Goal: Task Accomplishment & Management: Manage account settings

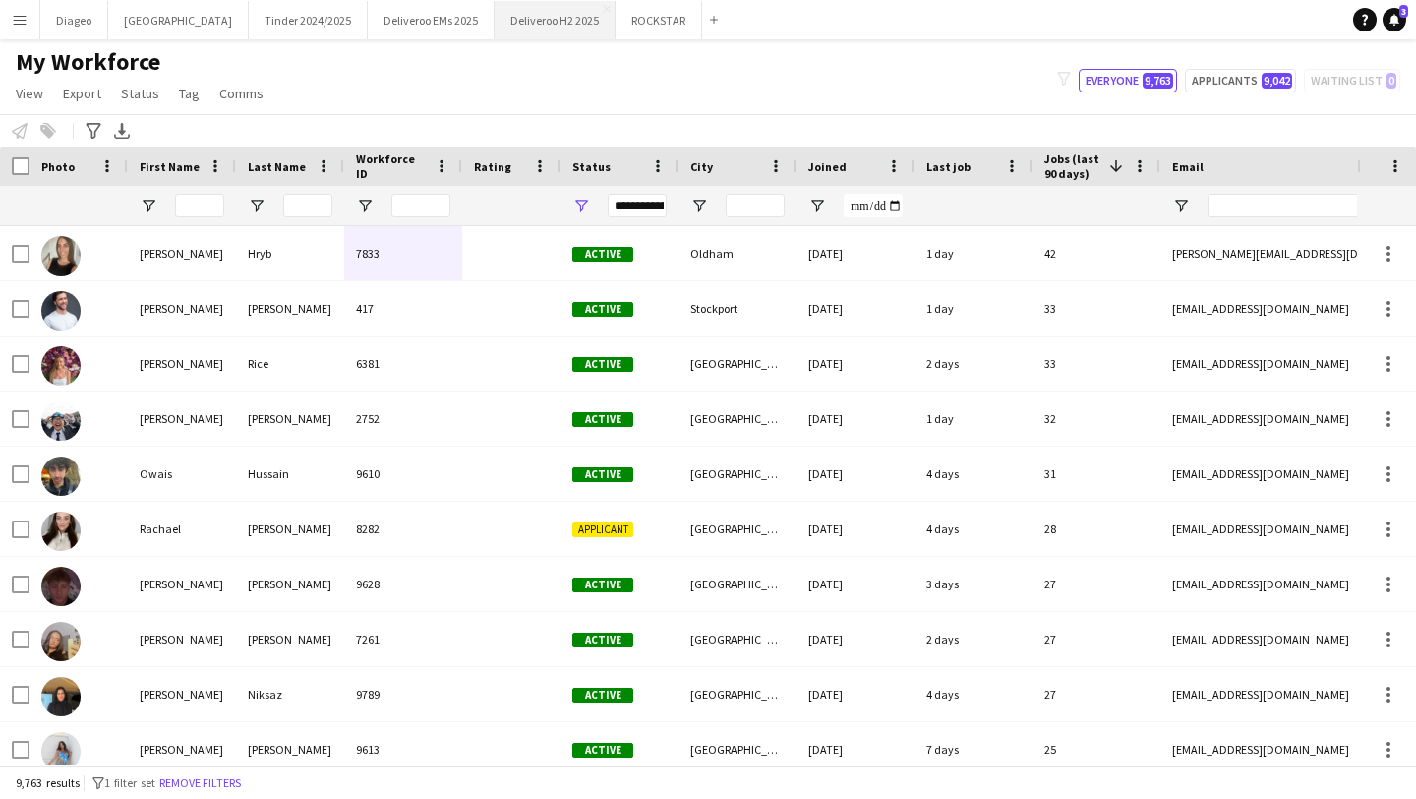
click at [495, 14] on button "Deliveroo H2 2025 Close" at bounding box center [555, 20] width 121 height 38
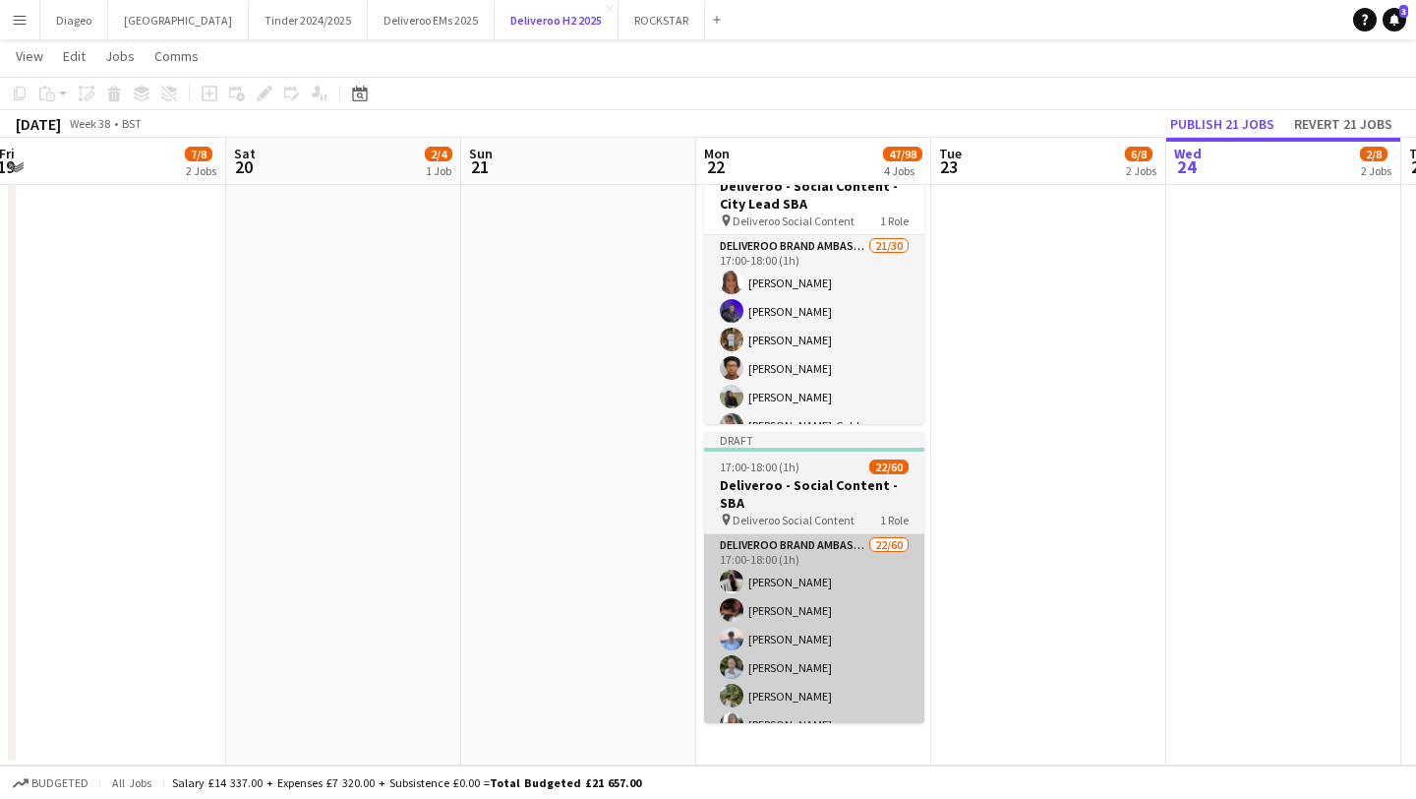
scroll to position [0, 741]
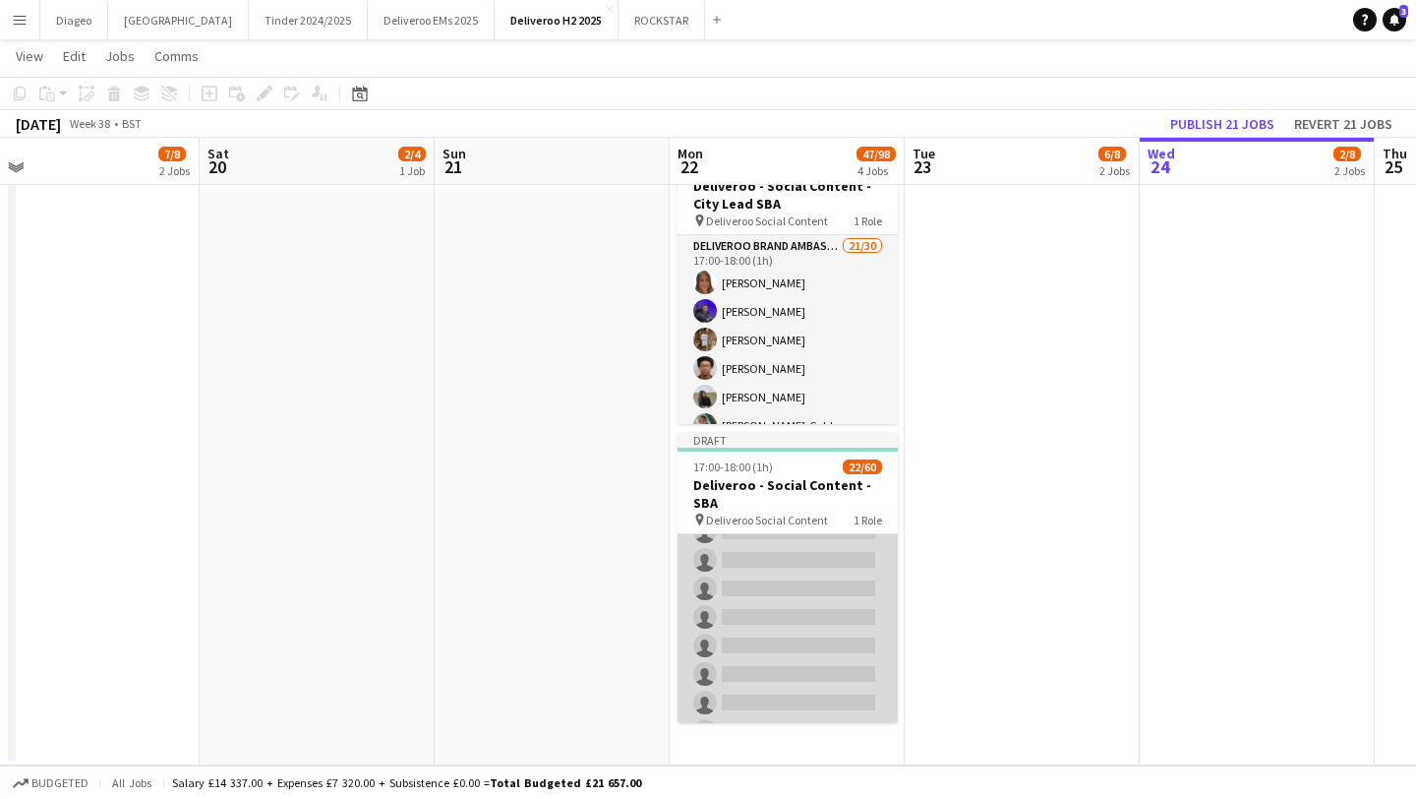
click at [739, 626] on app-card-role "Deliveroo Brand Ambassador 22/60 17:00-18:00 (1h) [PERSON_NAME] [PERSON_NAME] […" at bounding box center [788, 699] width 220 height 1755
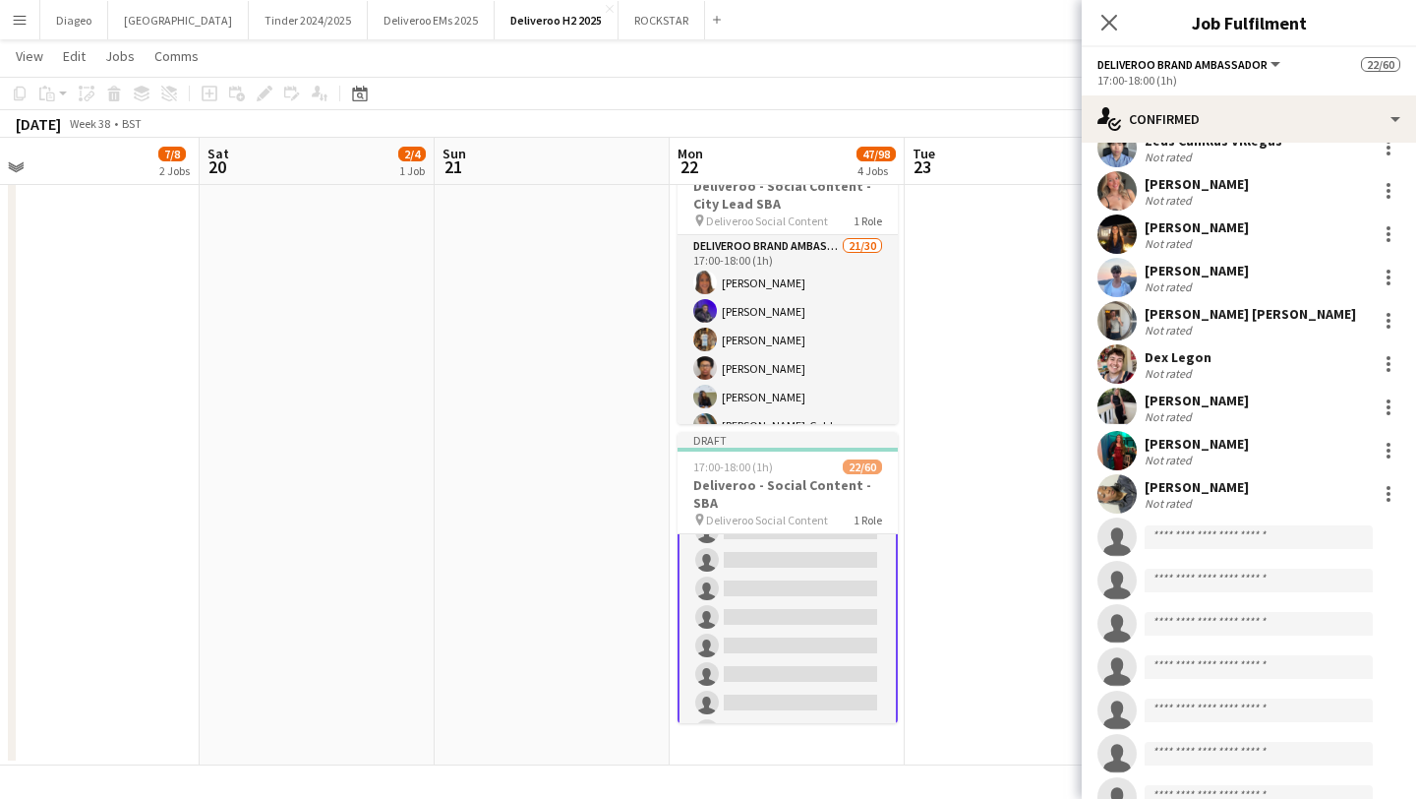
scroll to position [635, 0]
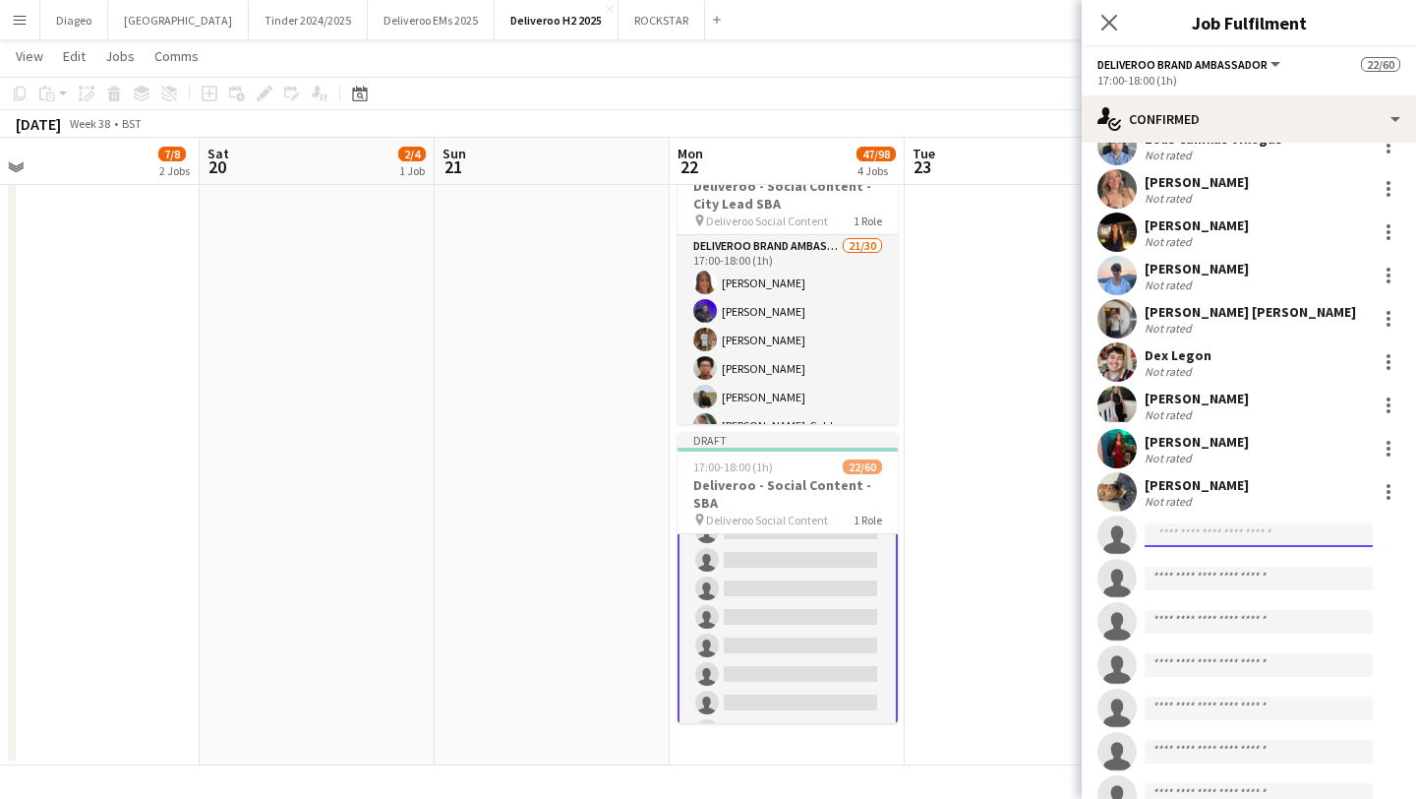
click at [1279, 543] on input at bounding box center [1259, 535] width 228 height 24
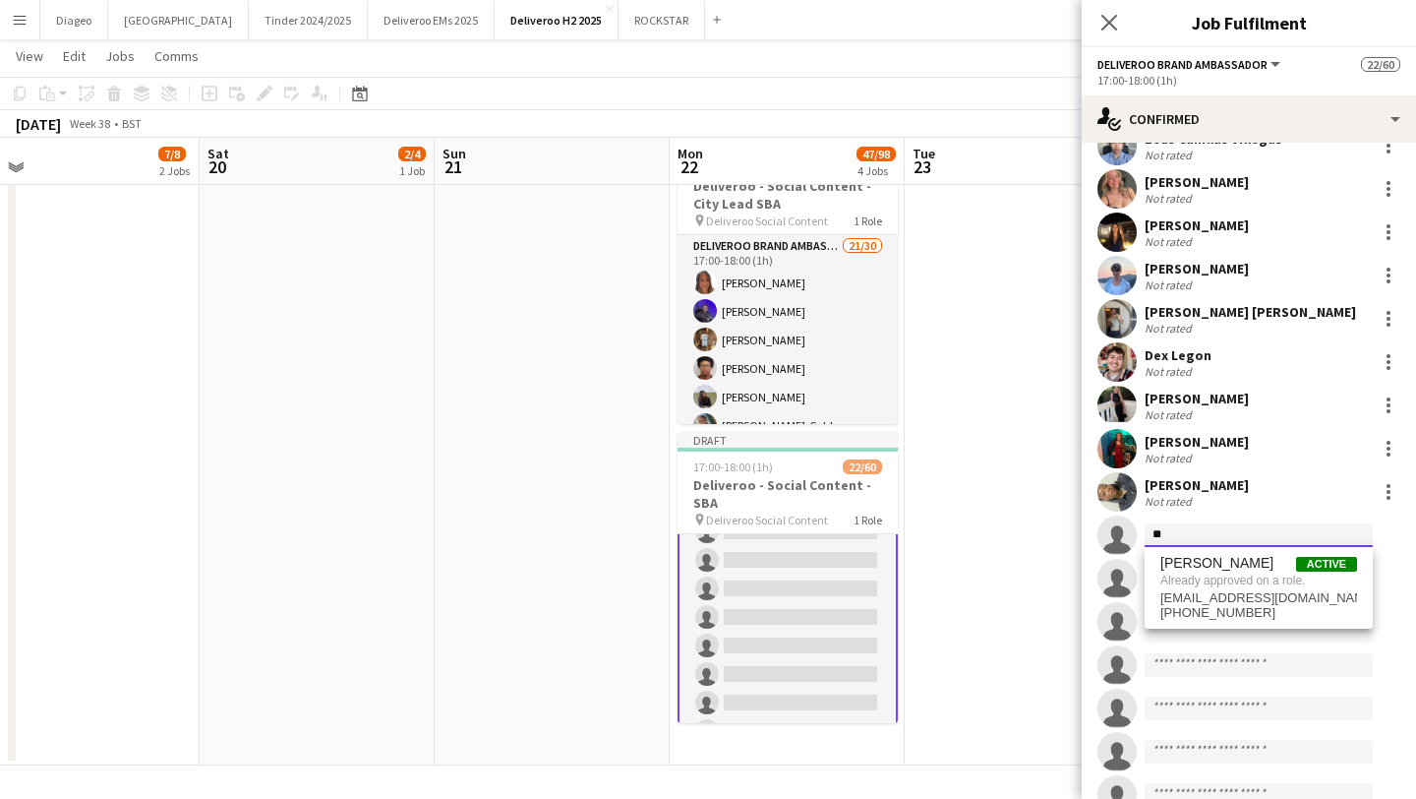
type input "*"
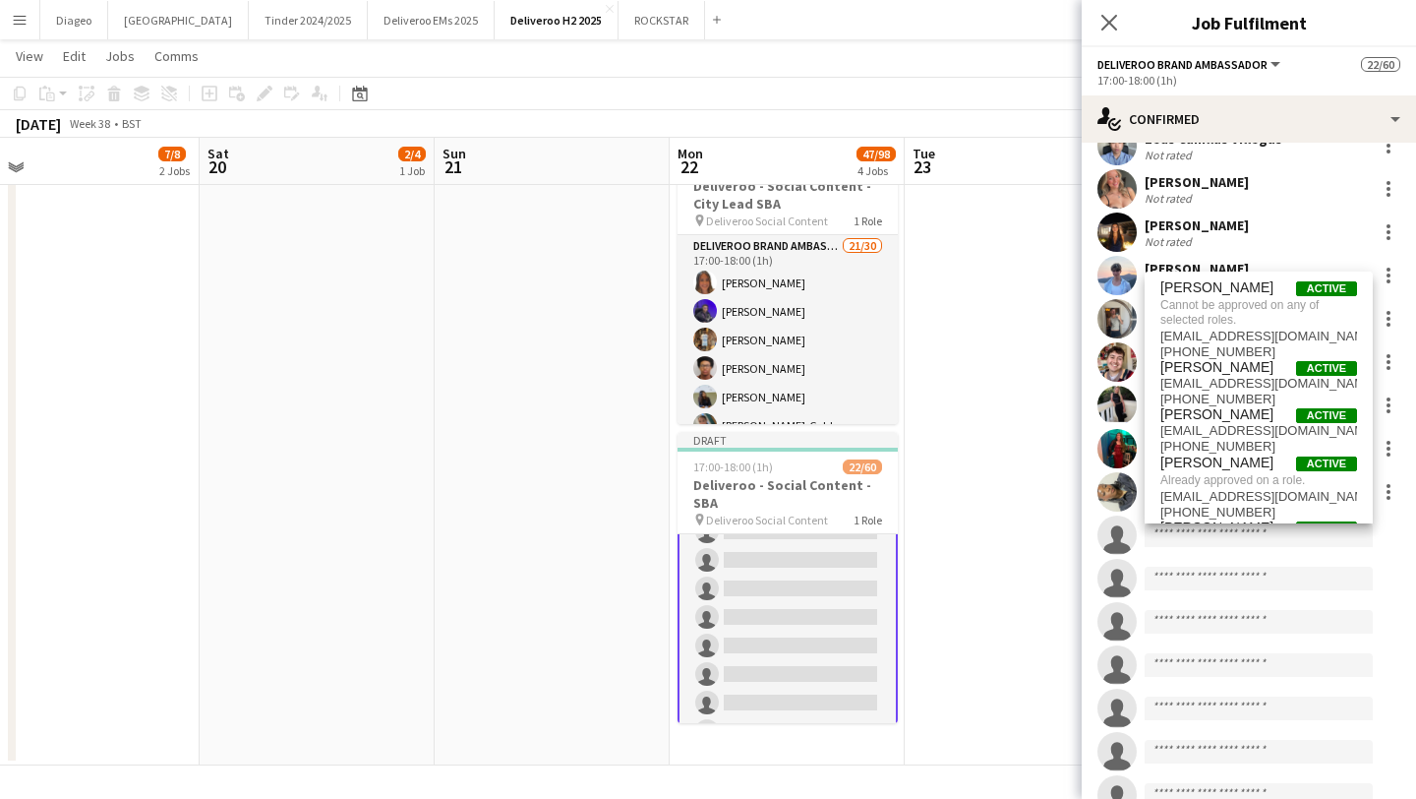
click at [1008, 540] on app-date-cell "Updated 11:00-17:00 (6h) 2/4 Deliveroo - [GEOGRAPHIC_DATA] Uni Live Event SBA 1…" at bounding box center [1022, 182] width 235 height 1165
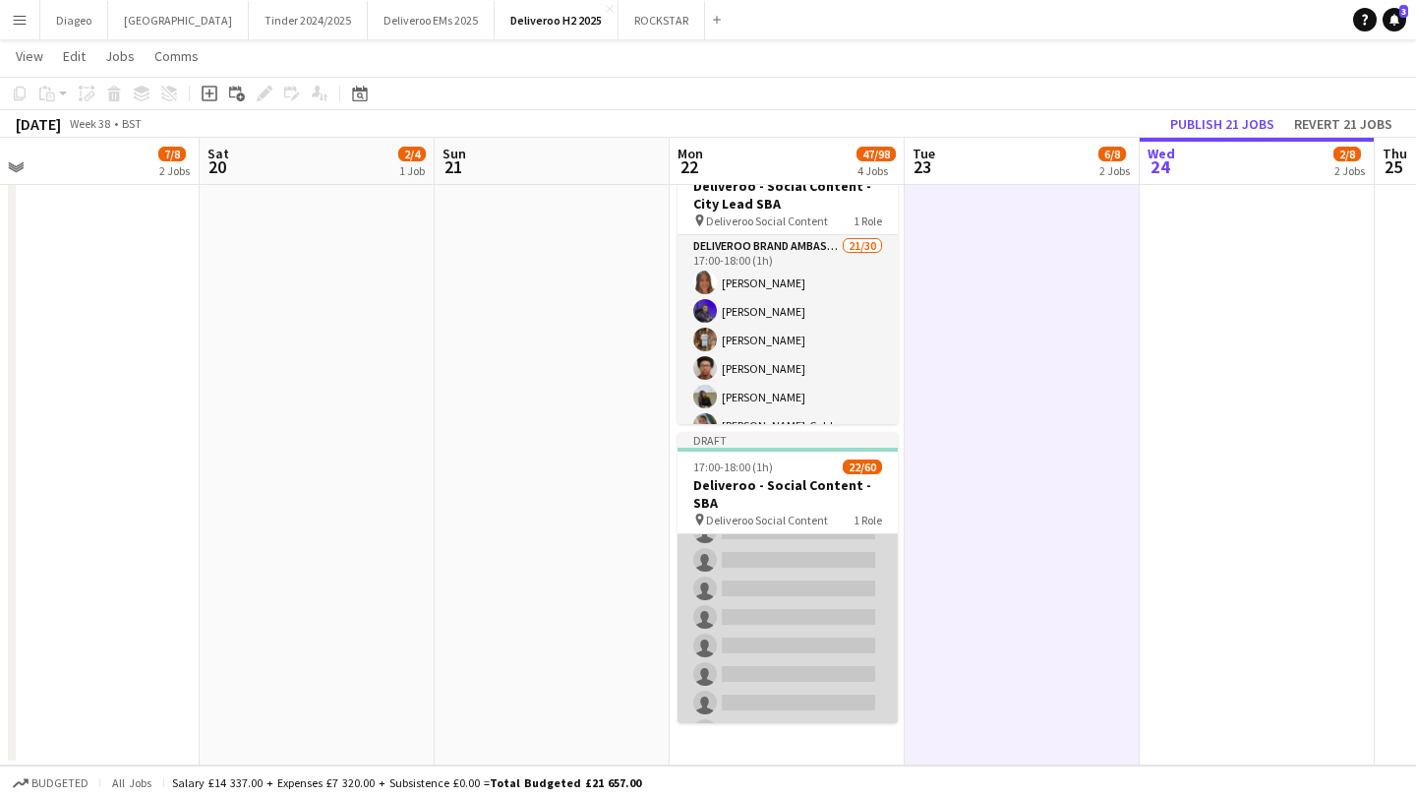
click at [776, 604] on app-card-role "Deliveroo Brand Ambassador 22/60 17:00-18:00 (1h) [PERSON_NAME] [PERSON_NAME] […" at bounding box center [788, 699] width 220 height 1755
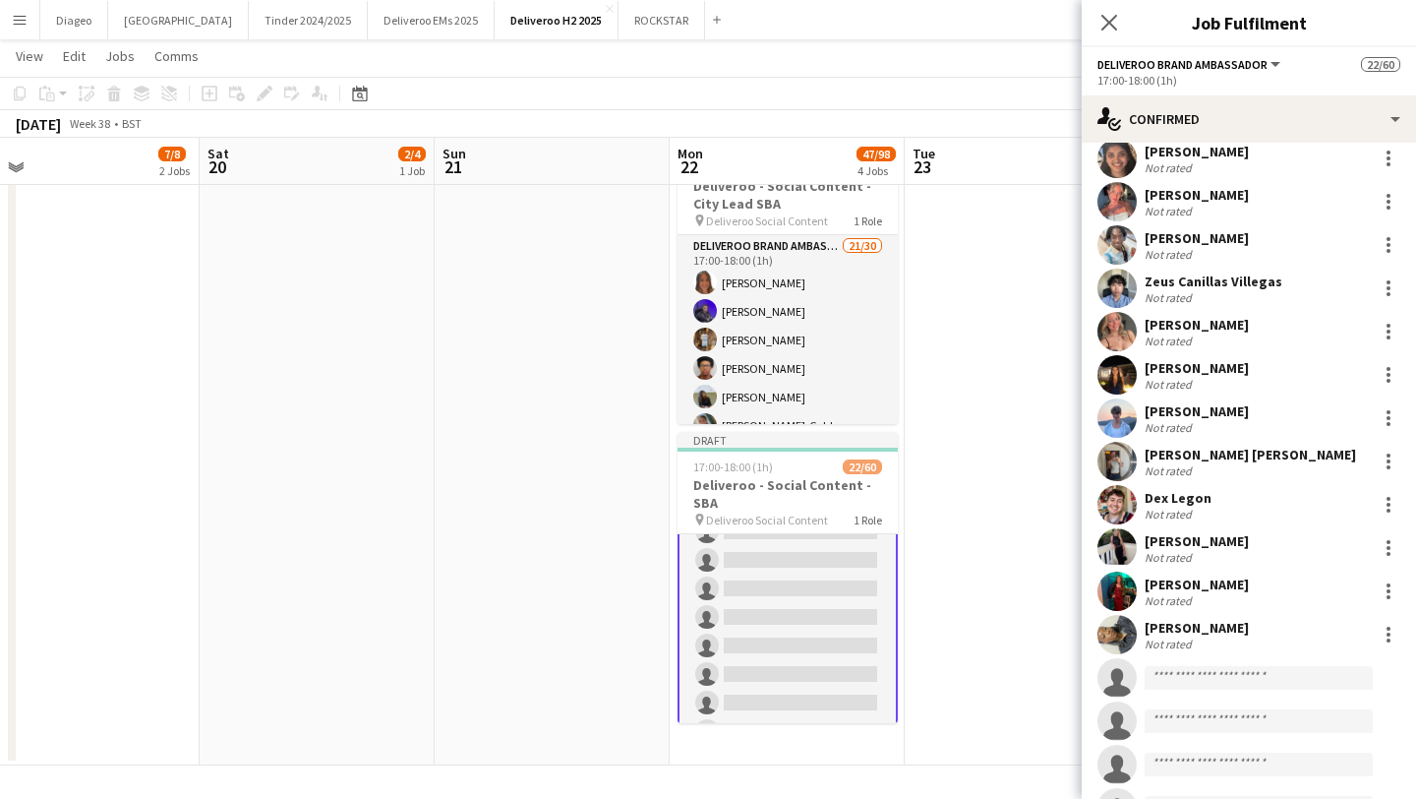
scroll to position [404, 0]
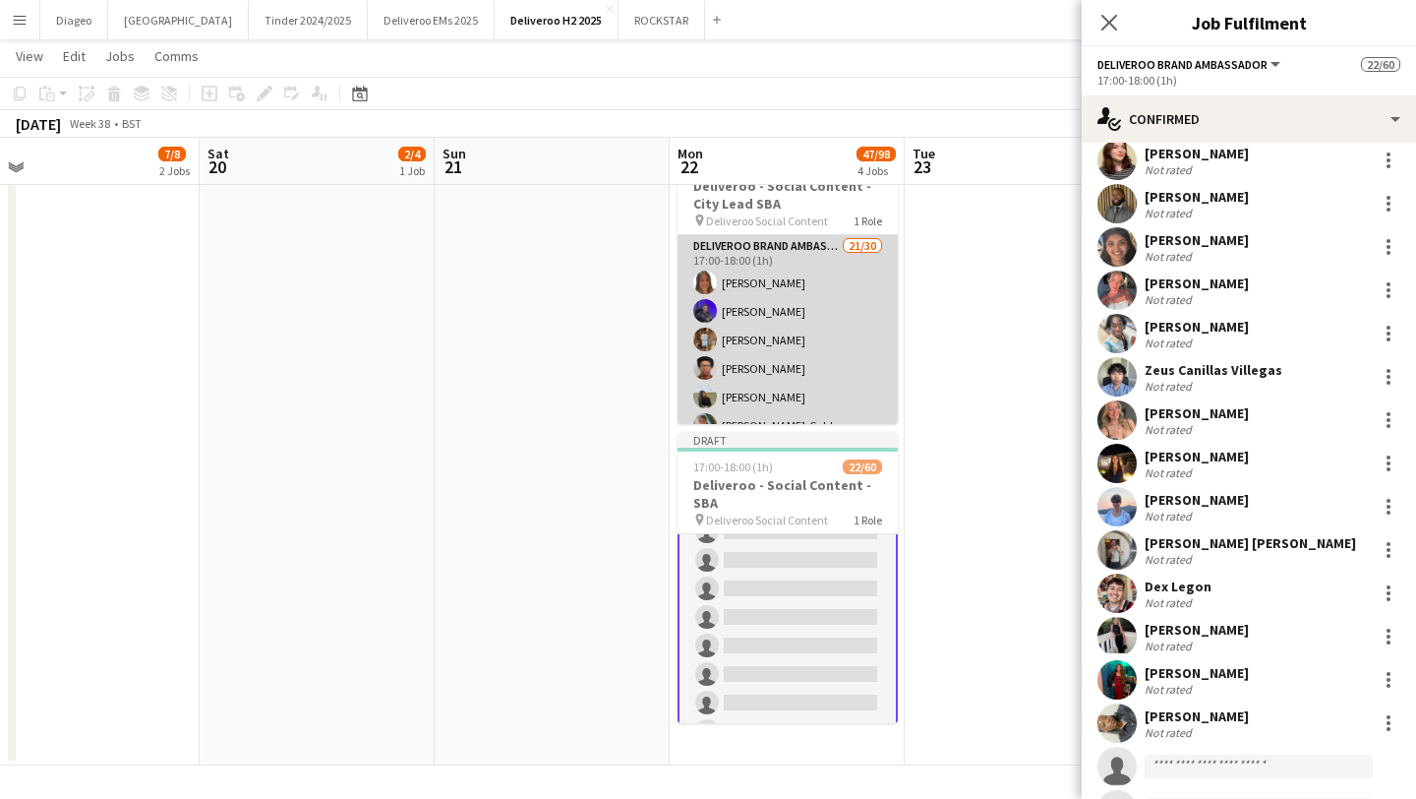
click at [816, 403] on app-card-role "Deliveroo Brand Ambassador 21/30 17:00-18:00 (1h) [PERSON_NAME] [PERSON_NAME] M…" at bounding box center [788, 685] width 220 height 900
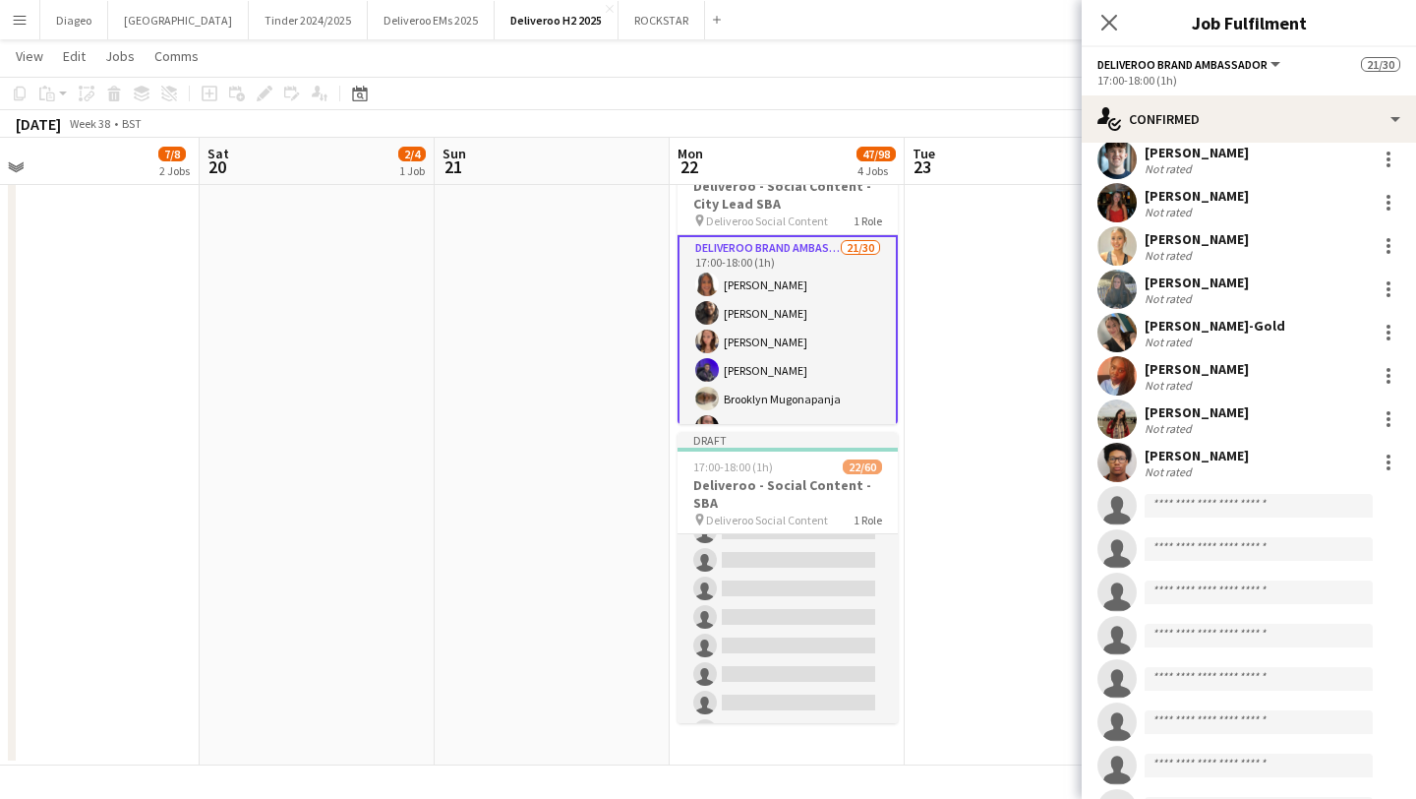
scroll to position [751, 0]
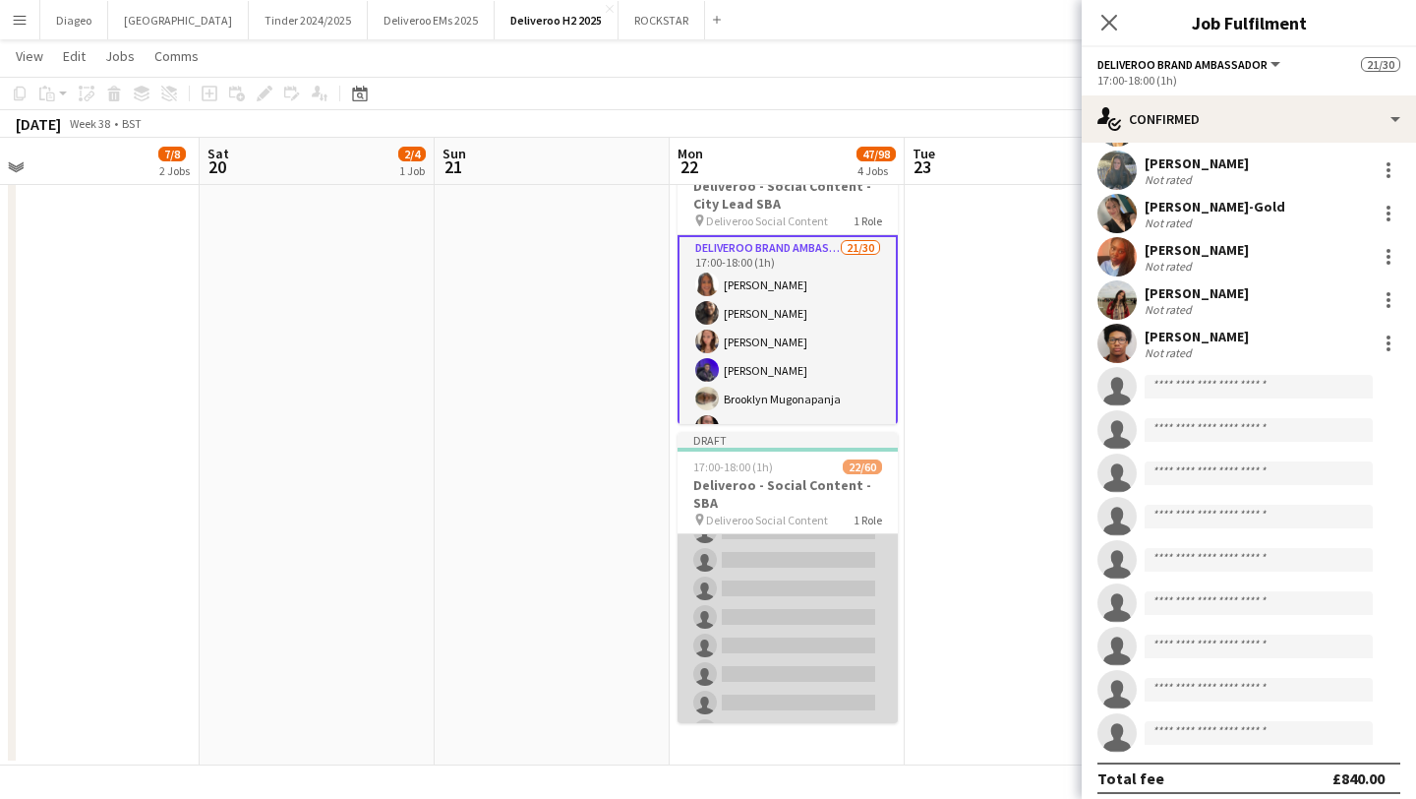
click at [787, 622] on app-card-role "Deliveroo Brand Ambassador 22/60 17:00-18:00 (1h) [PERSON_NAME] [PERSON_NAME] […" at bounding box center [788, 699] width 220 height 1755
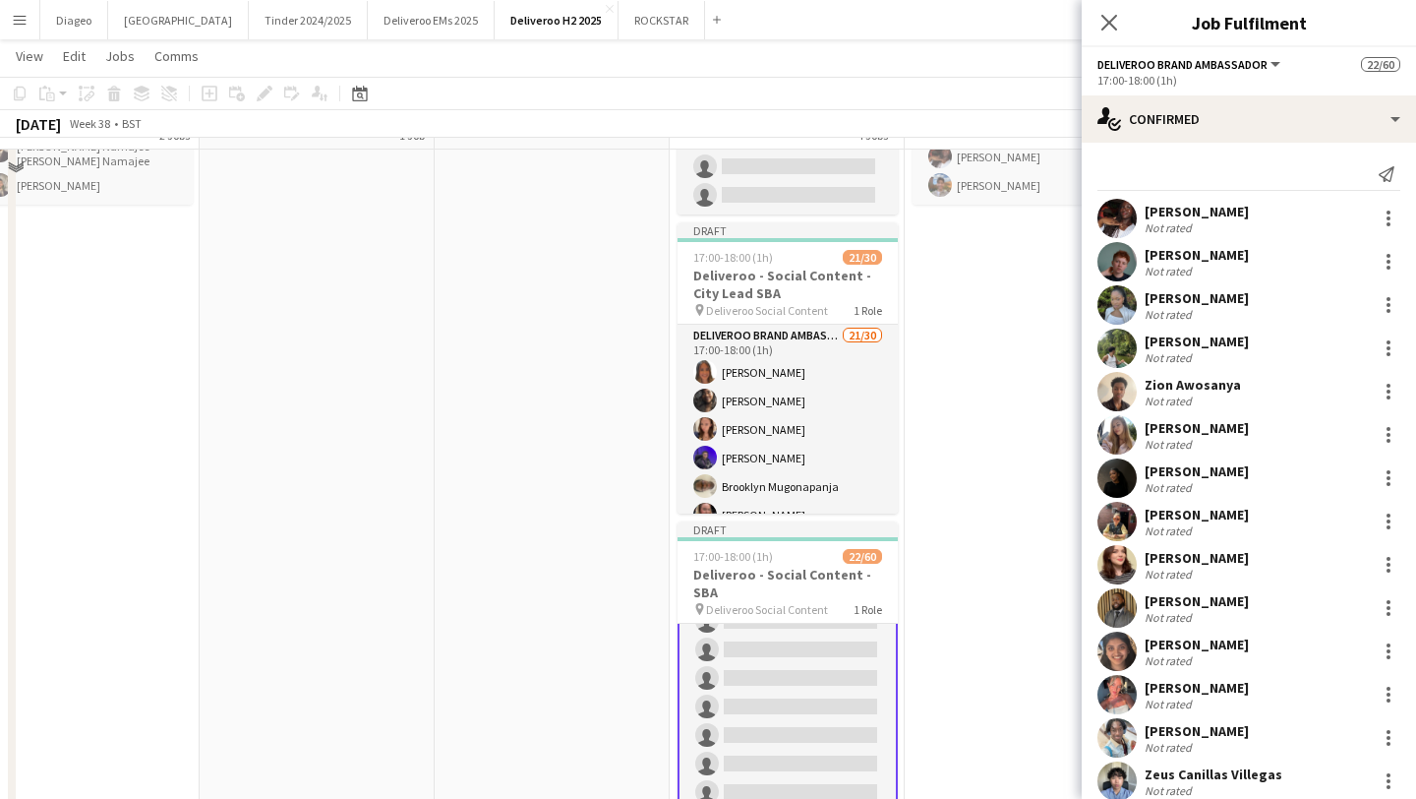
scroll to position [464, 0]
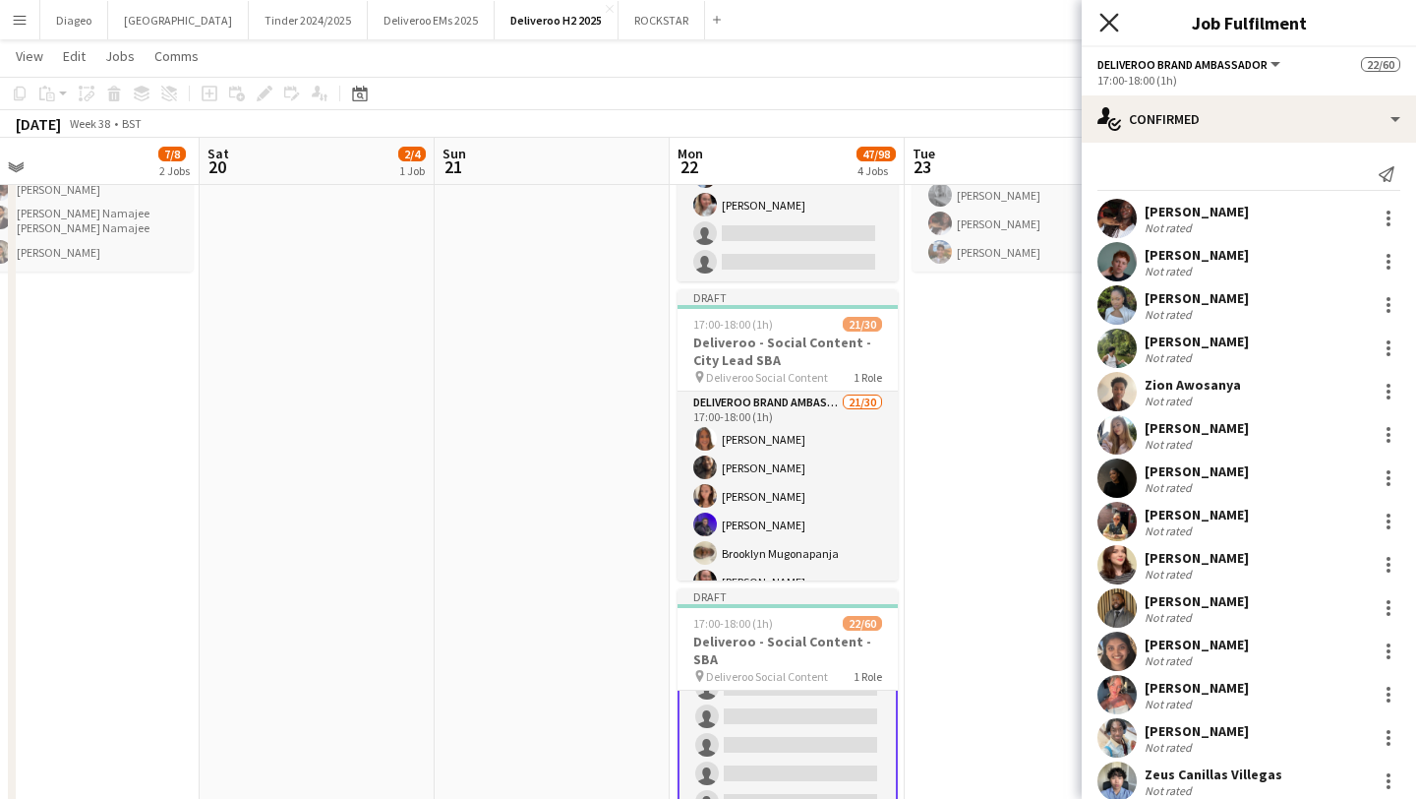
click at [1112, 18] on icon at bounding box center [1108, 22] width 19 height 19
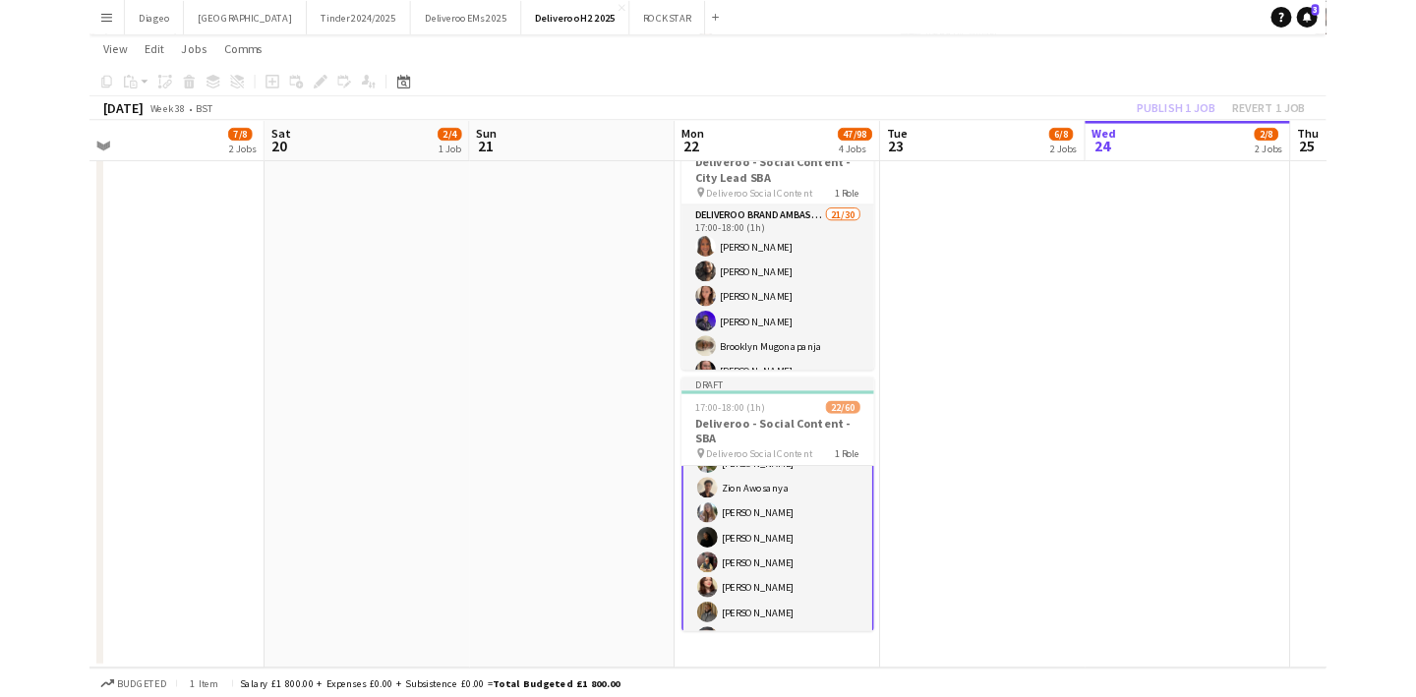
scroll to position [0, 0]
